Goal: Information Seeking & Learning: Learn about a topic

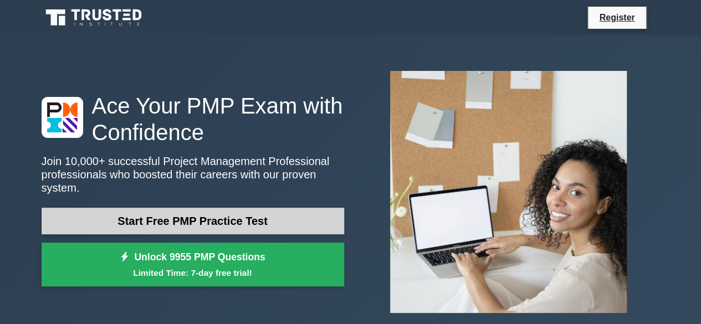
click at [286, 217] on link "Start Free PMP Practice Test" at bounding box center [193, 221] width 303 height 27
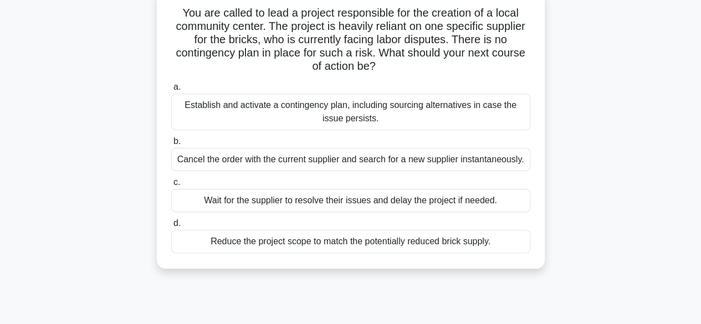
scroll to position [73, 0]
click at [206, 118] on div "Establish and activate a contingency plan, including sourcing alternatives in c…" at bounding box center [350, 112] width 359 height 37
click at [171, 91] on input "a. Establish and activate a contingency plan, including sourcing alternatives i…" at bounding box center [171, 87] width 0 height 7
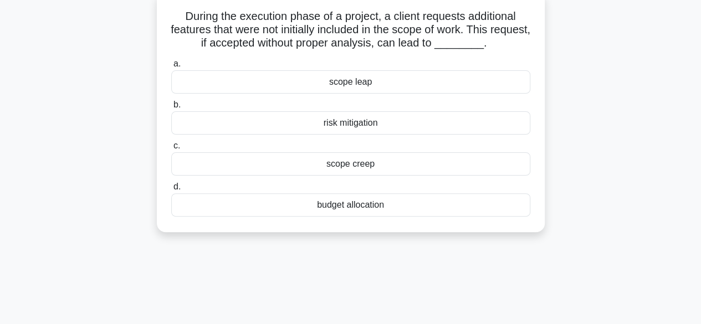
scroll to position [0, 0]
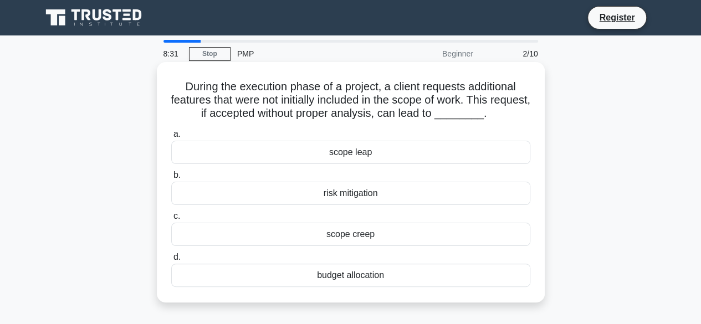
click at [324, 241] on div "scope creep" at bounding box center [350, 234] width 359 height 23
click at [171, 220] on input "c. scope creep" at bounding box center [171, 216] width 0 height 7
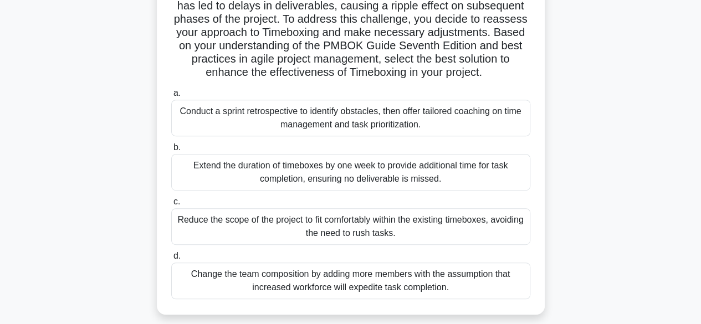
scroll to position [186, 0]
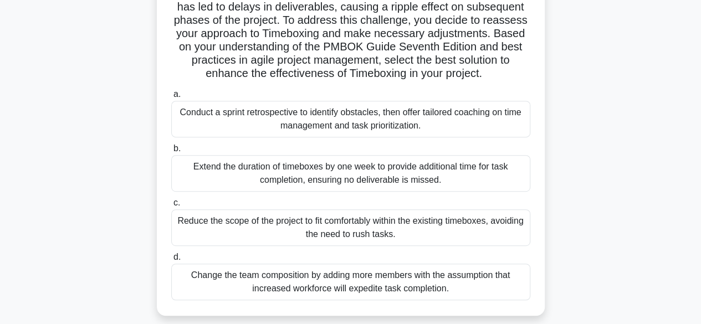
click at [462, 136] on div "Conduct a sprint retrospective to identify obstacles, then offer tailored coach…" at bounding box center [350, 119] width 359 height 37
click at [171, 98] on input "a. Conduct a sprint retrospective to identify obstacles, then offer tailored co…" at bounding box center [171, 94] width 0 height 7
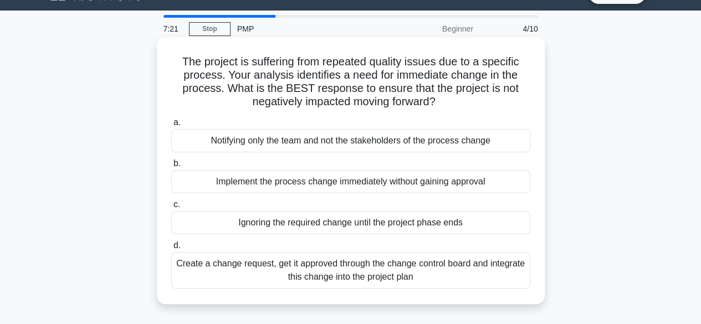
scroll to position [0, 0]
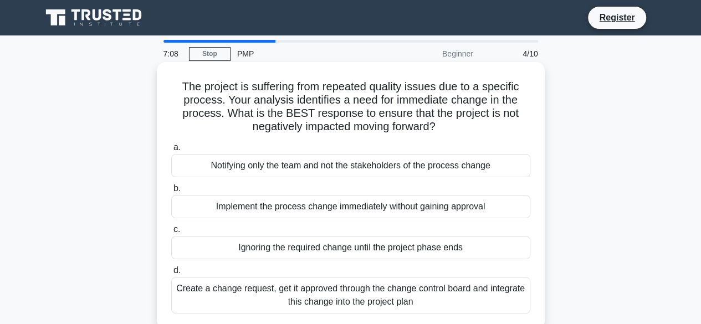
click at [486, 302] on div "Create a change request, get it approved through the change control board and i…" at bounding box center [350, 295] width 359 height 37
click at [171, 274] on input "d. Create a change request, get it approved through the change control board an…" at bounding box center [171, 270] width 0 height 7
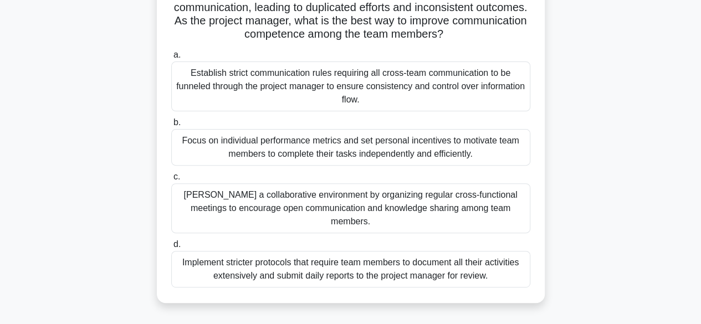
scroll to position [108, 0]
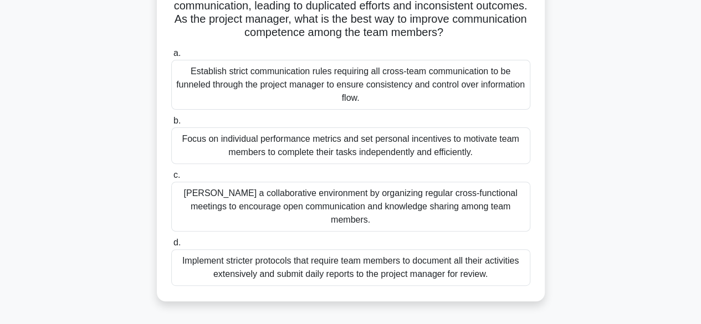
click at [410, 201] on div "Foster a collaborative environment by organizing regular cross-functional meeti…" at bounding box center [350, 207] width 359 height 50
click at [171, 179] on input "c. Foster a collaborative environment by organizing regular cross-functional me…" at bounding box center [171, 175] width 0 height 7
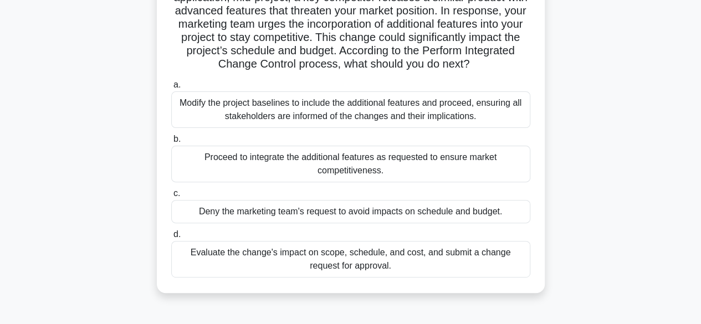
scroll to position [103, 0]
click at [339, 263] on div "Evaluate the change's impact on scope, schedule, and cost, and submit a change …" at bounding box center [350, 259] width 359 height 37
click at [171, 238] on input "d. Evaluate the change's impact on scope, schedule, and cost, and submit a chan…" at bounding box center [171, 234] width 0 height 7
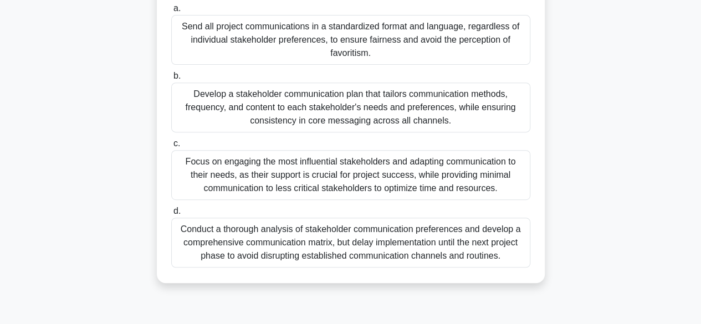
scroll to position [201, 0]
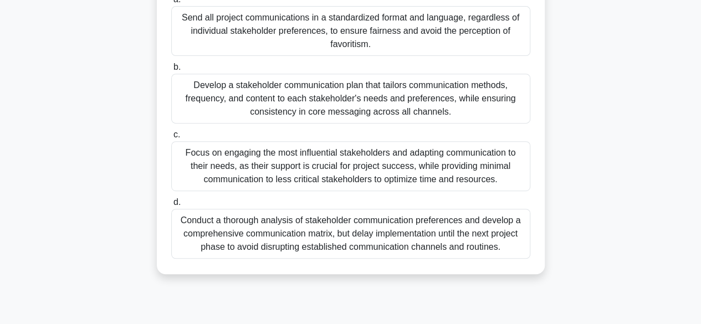
click at [291, 241] on div "Conduct a thorough analysis of stakeholder communication preferences and develo…" at bounding box center [350, 234] width 359 height 50
click at [171, 206] on input "d. Conduct a thorough analysis of stakeholder communication preferences and dev…" at bounding box center [171, 202] width 0 height 7
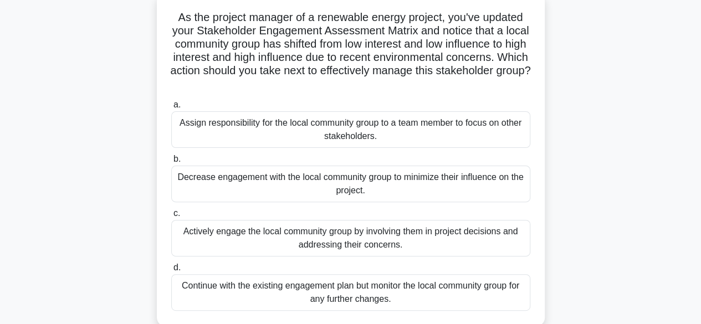
scroll to position [72, 0]
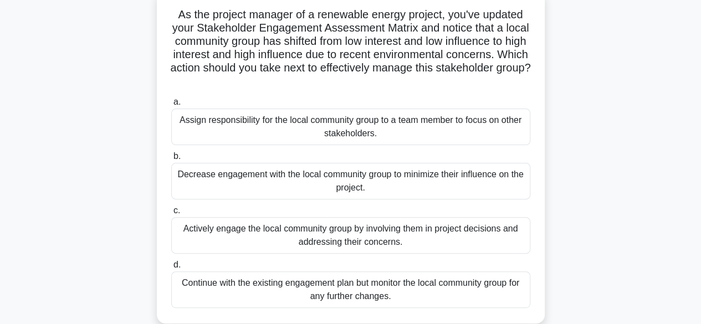
click at [319, 244] on div "Actively engage the local community group by involving them in project decision…" at bounding box center [350, 235] width 359 height 37
click at [171, 215] on input "c. Actively engage the local community group by involving them in project decis…" at bounding box center [171, 210] width 0 height 7
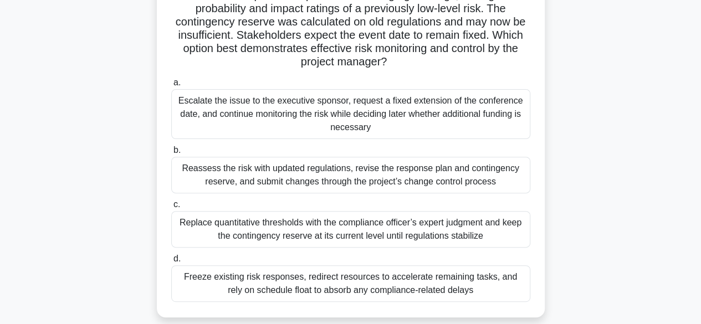
scroll to position [120, 0]
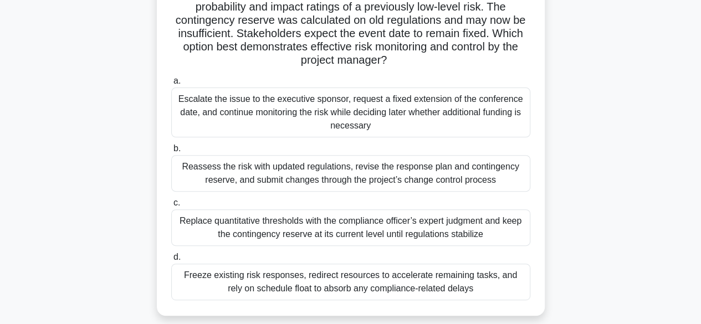
click at [400, 175] on div "Reassess the risk with updated regulations, revise the response plan and contin…" at bounding box center [350, 173] width 359 height 37
click at [171, 152] on input "b. Reassess the risk with updated regulations, revise the response plan and con…" at bounding box center [171, 148] width 0 height 7
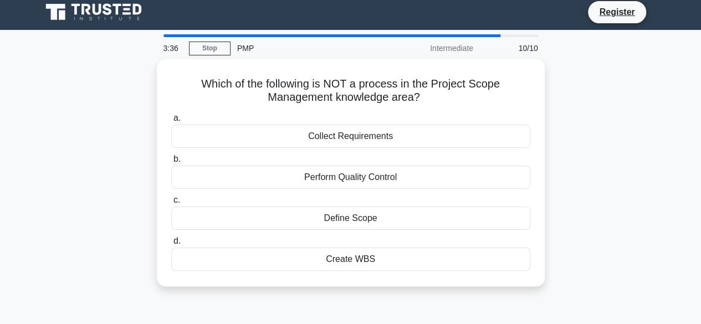
scroll to position [0, 0]
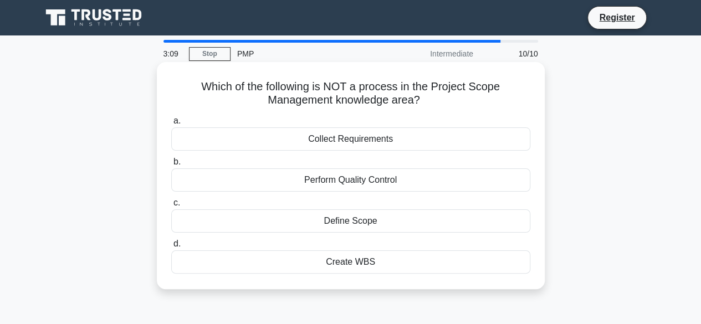
click at [400, 141] on div "Collect Requirements" at bounding box center [350, 139] width 359 height 23
click at [171, 125] on input "a. Collect Requirements" at bounding box center [171, 121] width 0 height 7
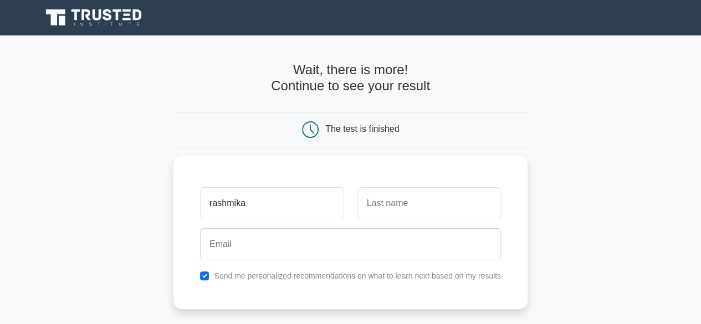
type input "rashmika"
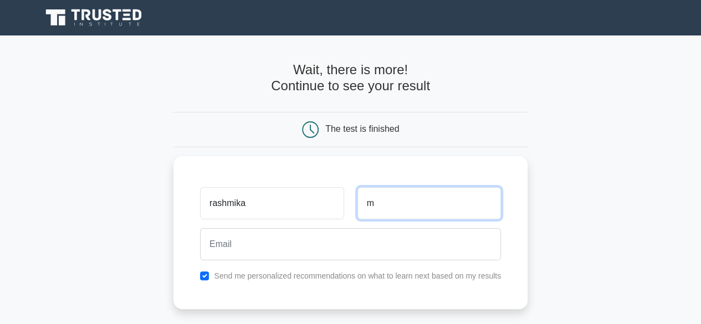
type input "m"
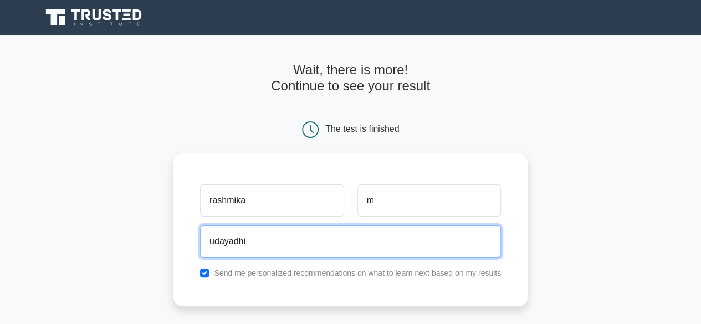
type input "udayadhi@gmail.com"
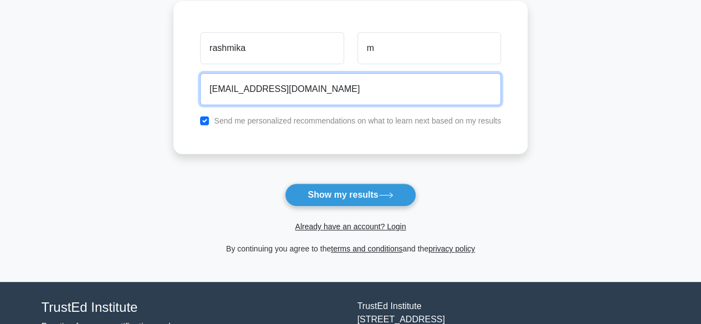
scroll to position [154, 0]
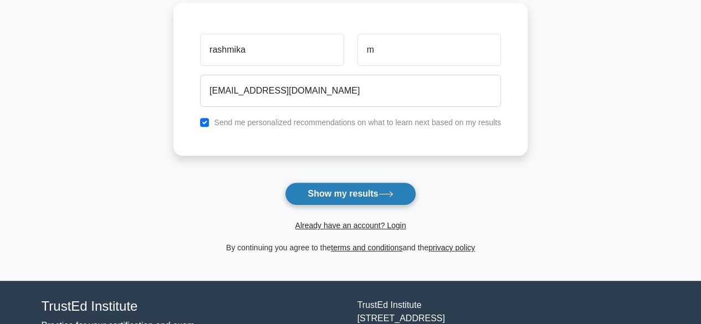
click at [386, 187] on button "Show my results" at bounding box center [350, 193] width 131 height 23
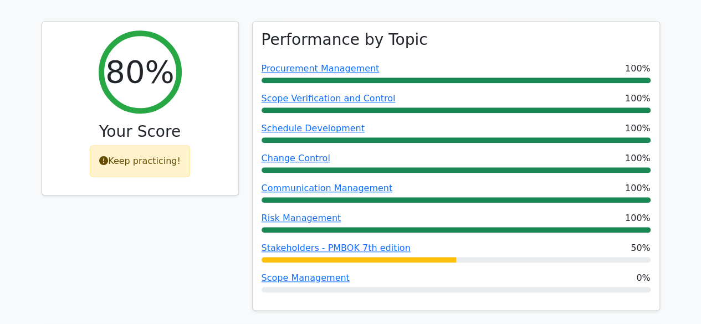
scroll to position [491, 0]
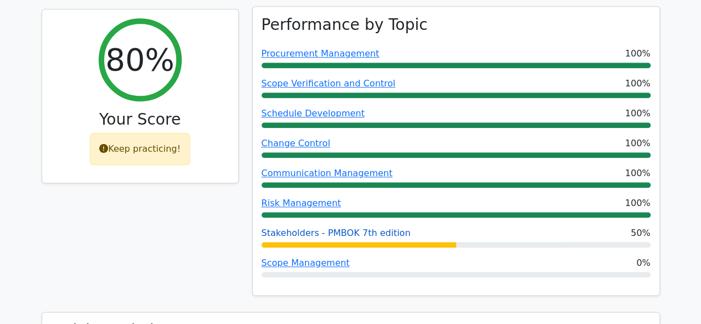
click at [349, 228] on link "Stakeholders - PMBOK 7th edition" at bounding box center [336, 233] width 149 height 11
click at [304, 258] on link "Scope Management" at bounding box center [306, 263] width 88 height 11
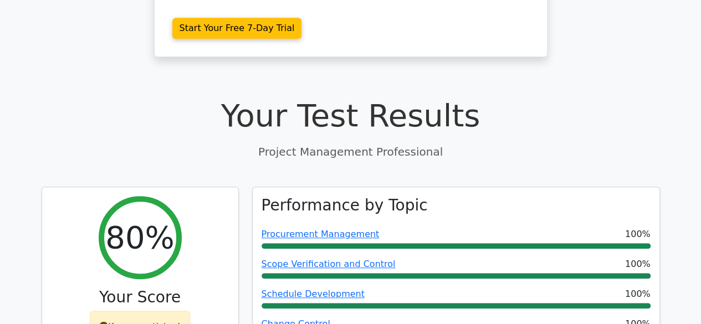
scroll to position [313, 0]
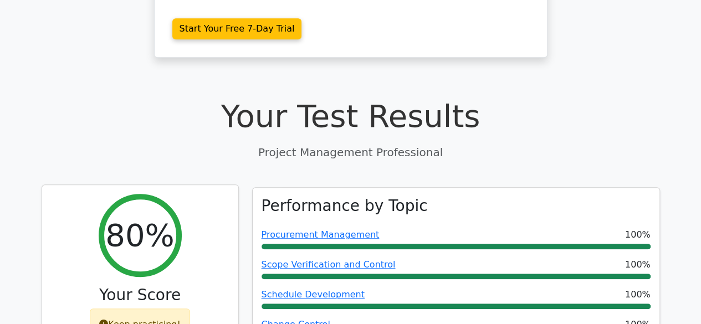
click at [145, 286] on h3 "Your Score" at bounding box center [140, 295] width 179 height 19
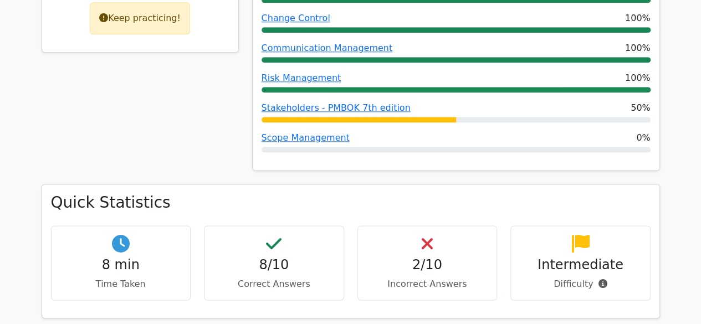
scroll to position [620, 0]
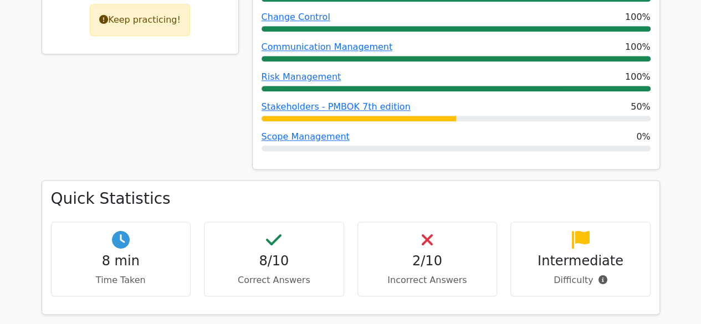
click at [435, 274] on p "Incorrect Answers" at bounding box center [427, 280] width 121 height 13
click at [420, 253] on h4 "2/10" at bounding box center [427, 261] width 121 height 16
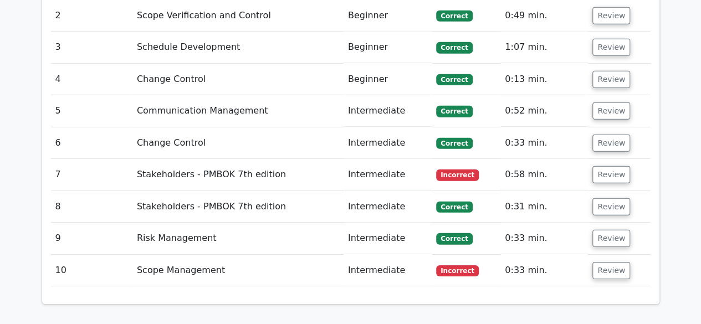
scroll to position [1594, 0]
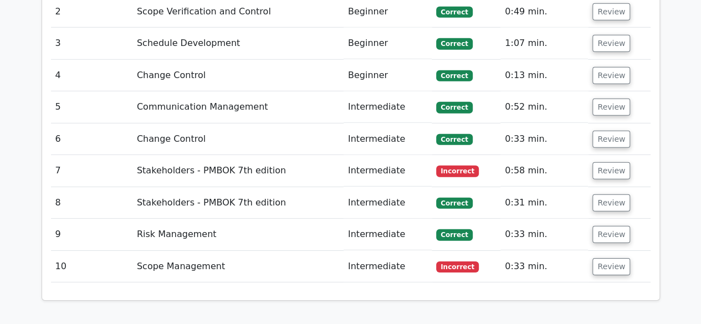
click at [228, 155] on td "Stakeholders - PMBOK 7th edition" at bounding box center [238, 171] width 211 height 32
click at [599, 162] on button "Review" at bounding box center [612, 170] width 38 height 17
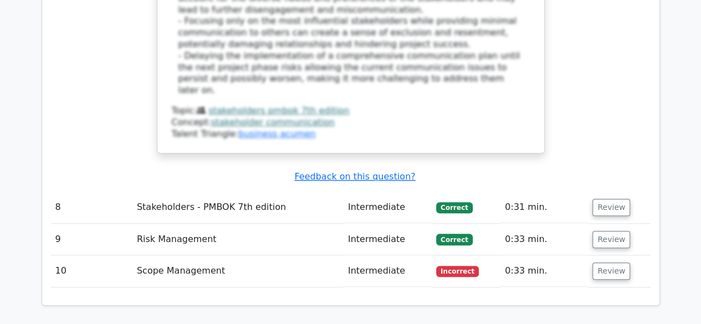
scroll to position [2468, 0]
click at [604, 262] on button "Review" at bounding box center [612, 270] width 38 height 17
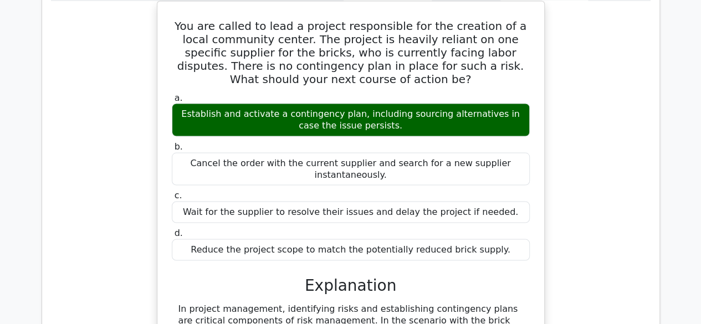
scroll to position [1002, 0]
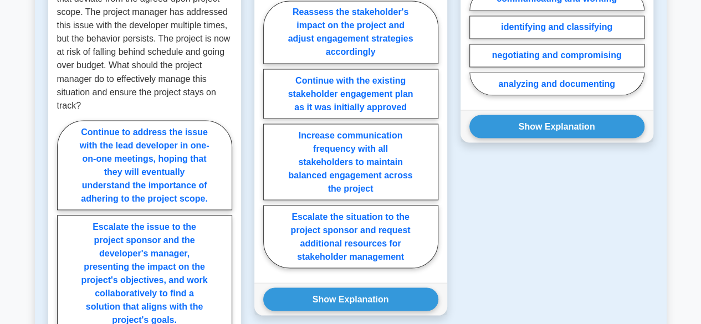
scroll to position [954, 0]
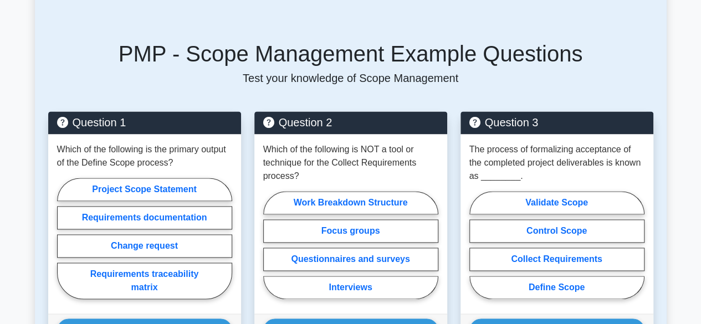
scroll to position [700, 0]
